Goal: Information Seeking & Learning: Learn about a topic

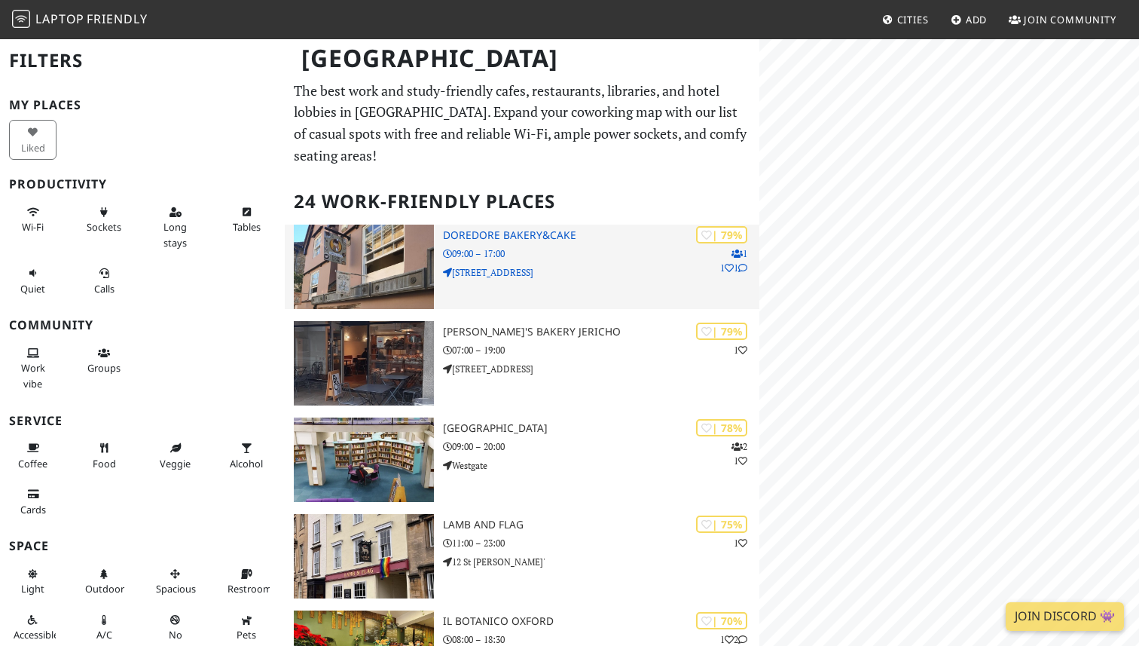
click at [402, 277] on img at bounding box center [364, 266] width 140 height 84
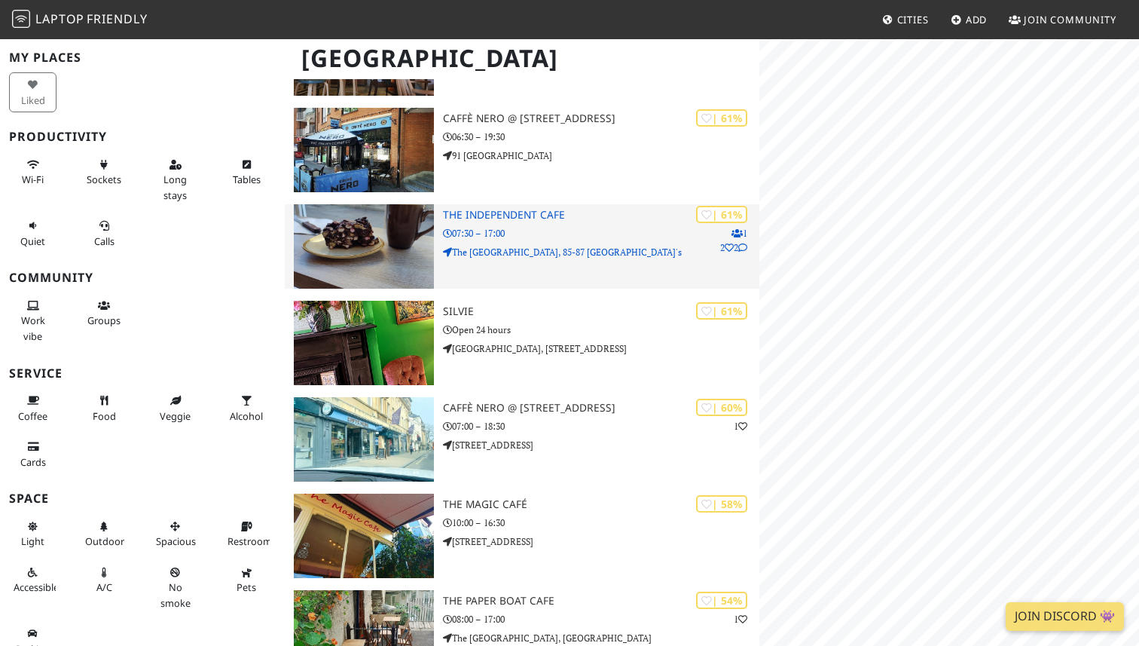
scroll to position [1098, 0]
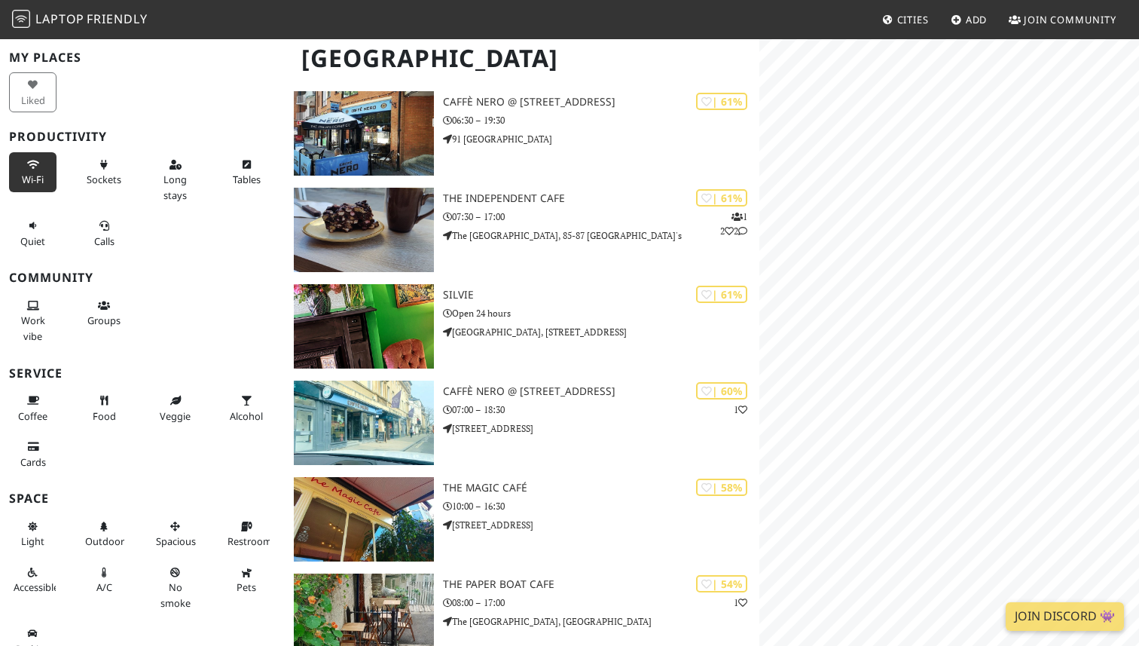
click at [37, 182] on span "Wi-Fi" at bounding box center [33, 180] width 22 height 14
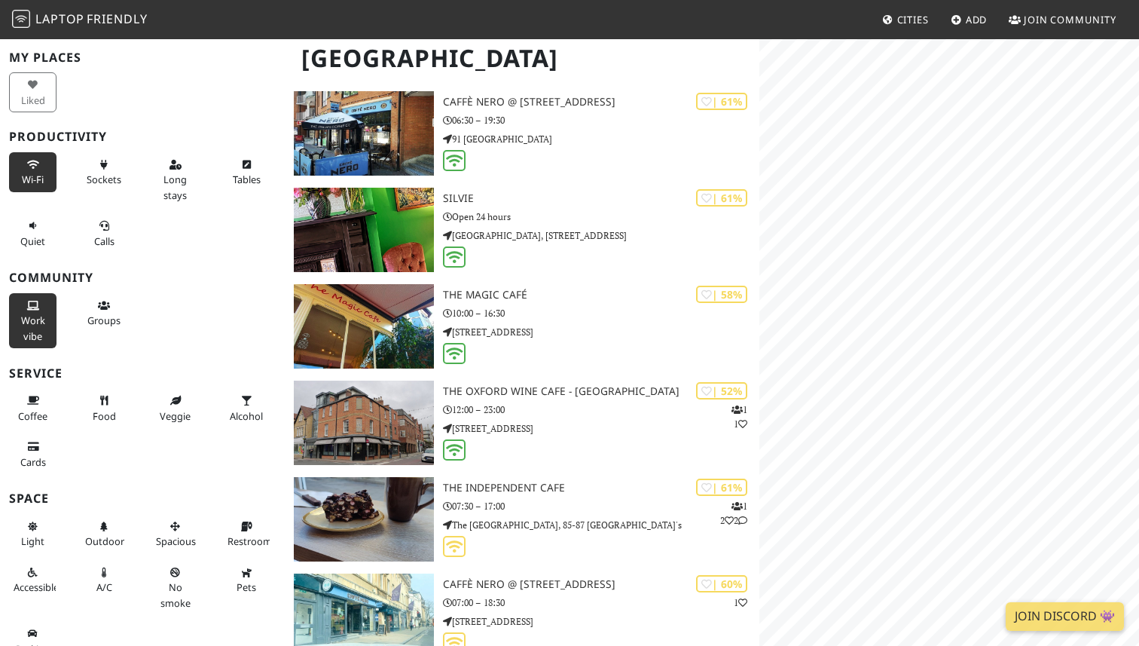
click at [41, 310] on button "Work vibe" at bounding box center [32, 320] width 47 height 55
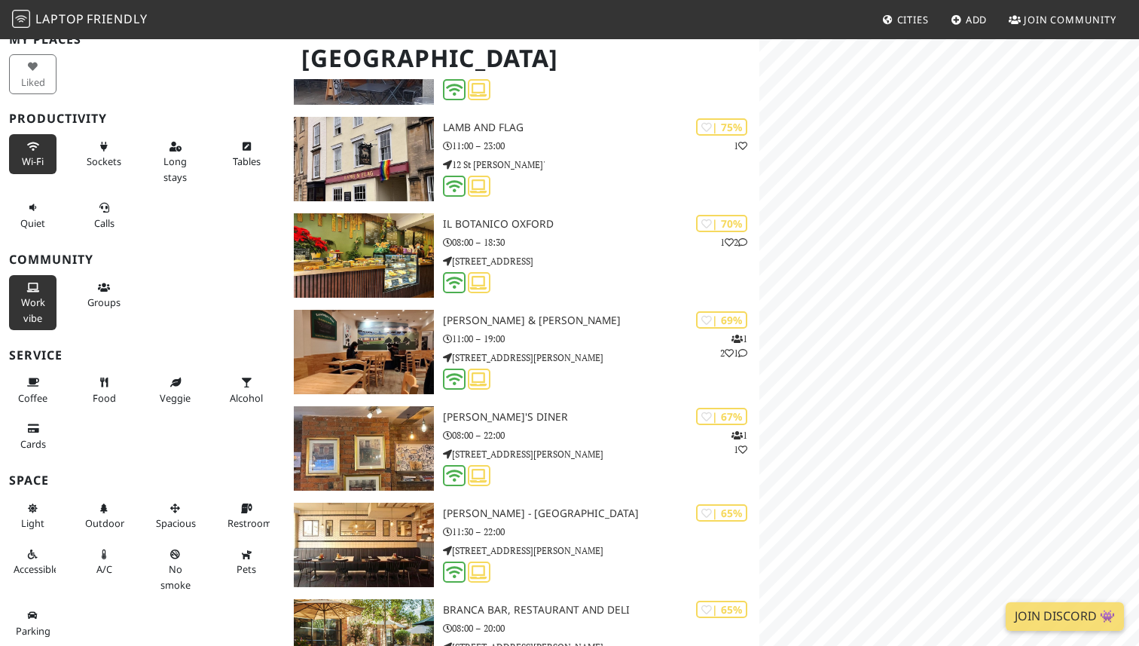
scroll to position [0, 0]
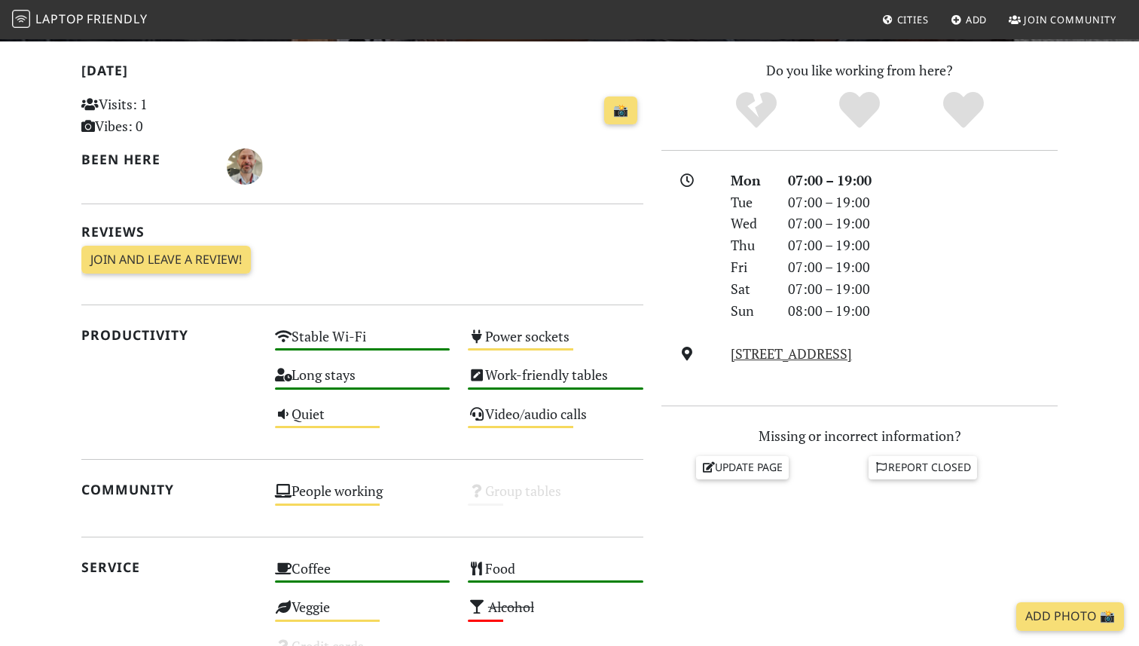
scroll to position [789, 0]
